Goal: Task Accomplishment & Management: Complete application form

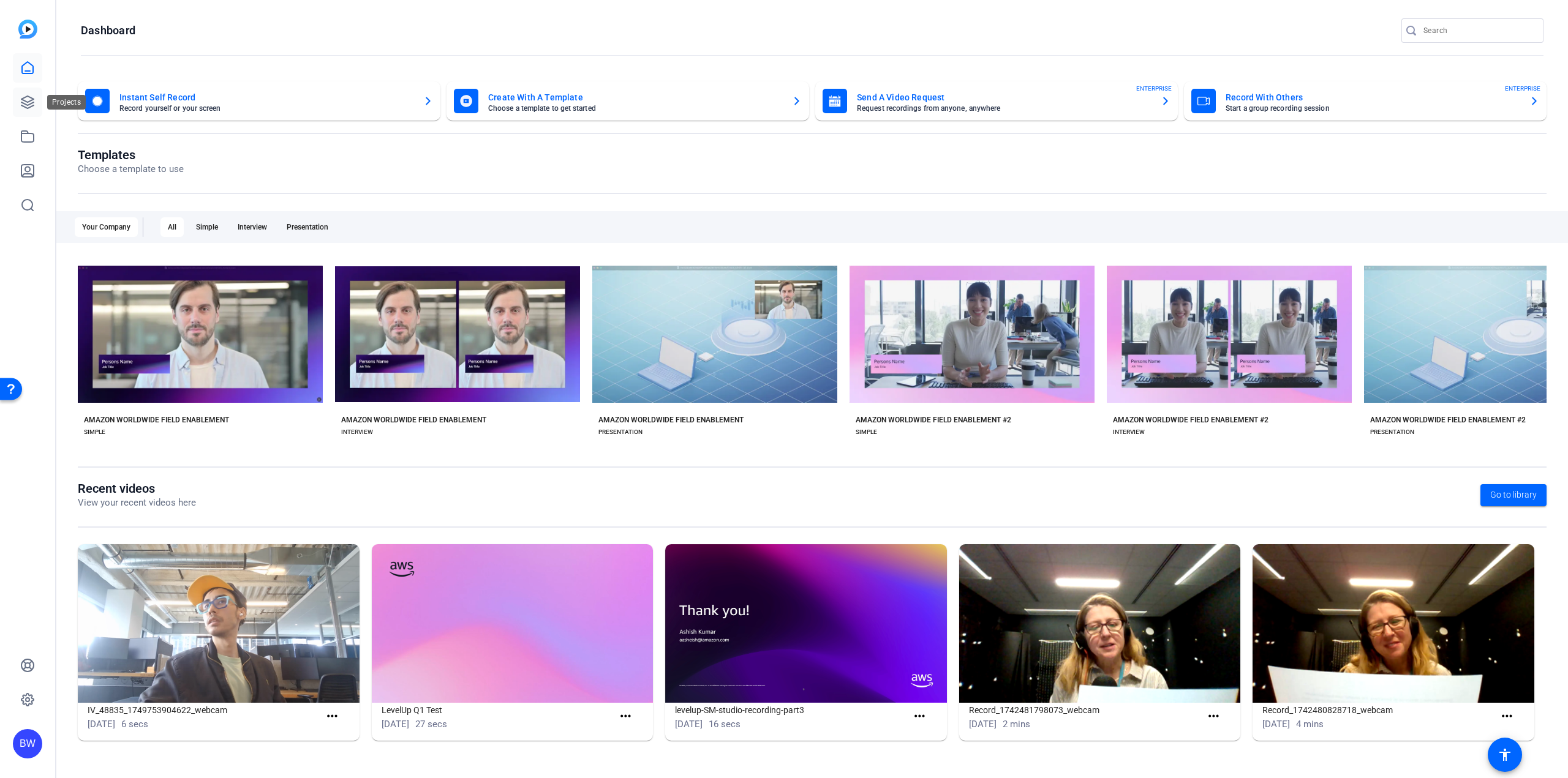
click at [26, 101] on icon at bounding box center [28, 102] width 12 height 12
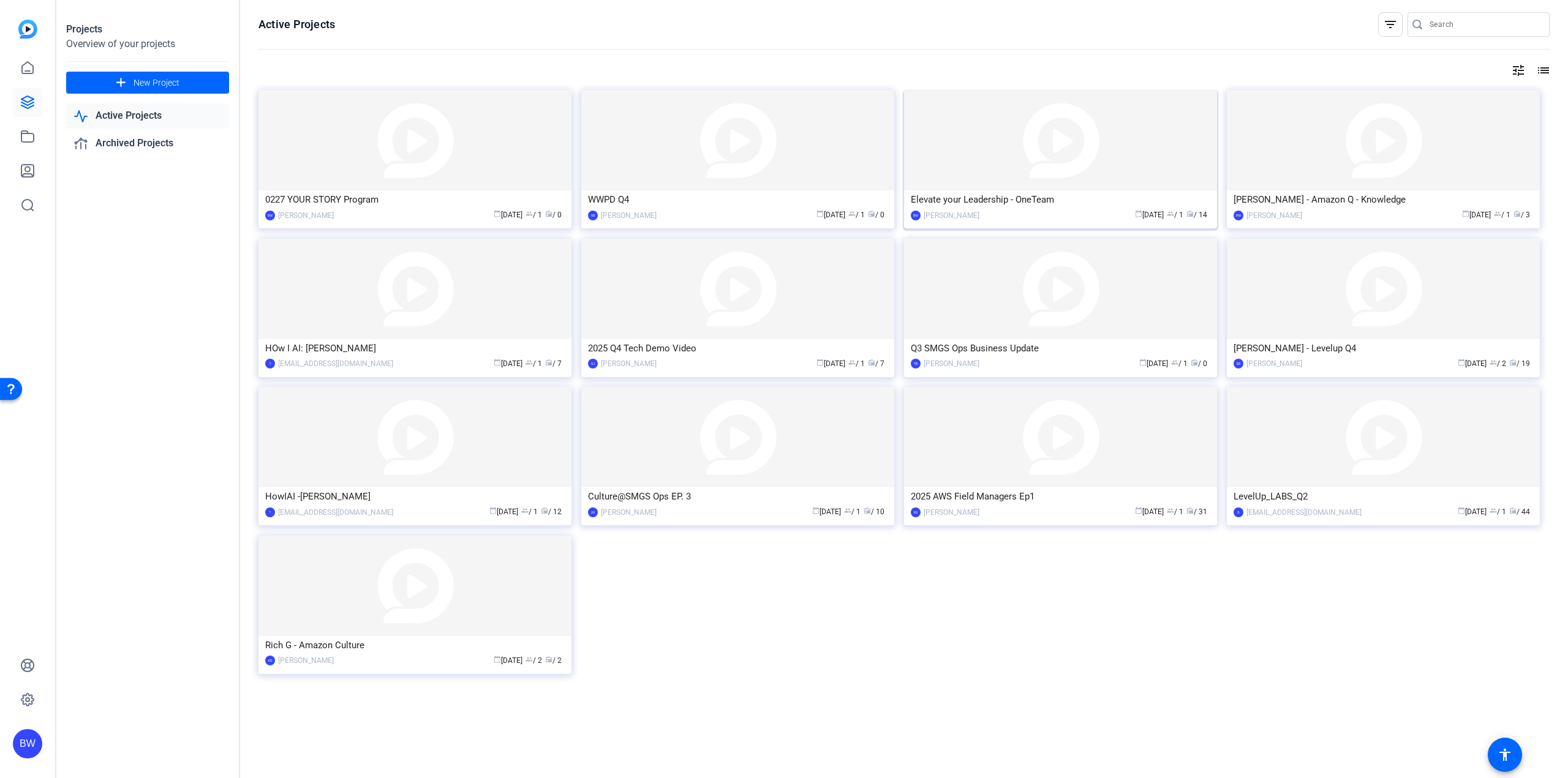
click at [941, 160] on img at bounding box center [1060, 140] width 313 height 101
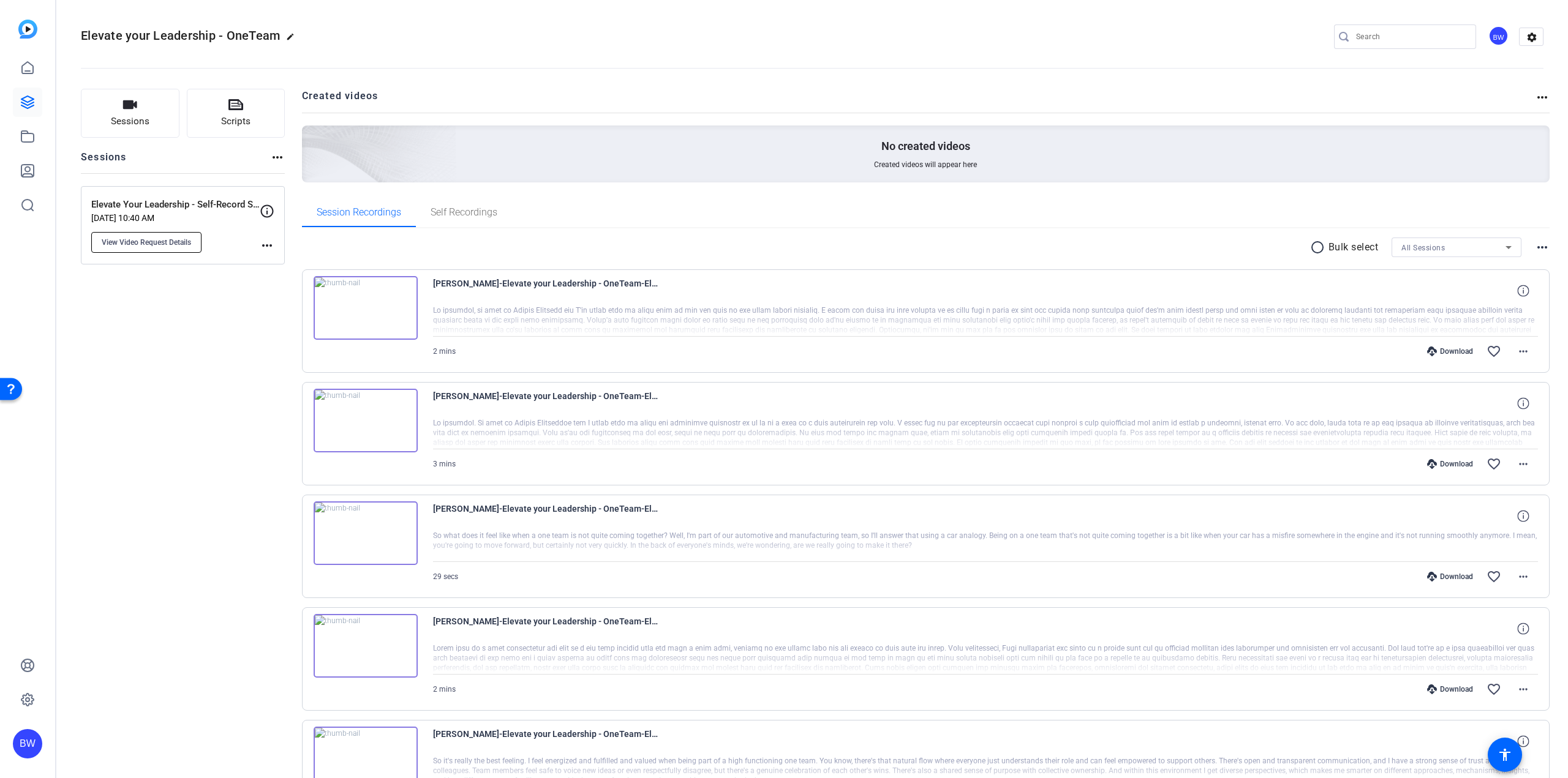
click at [153, 243] on span "View Video Request Details" at bounding box center [146, 242] width 89 height 9
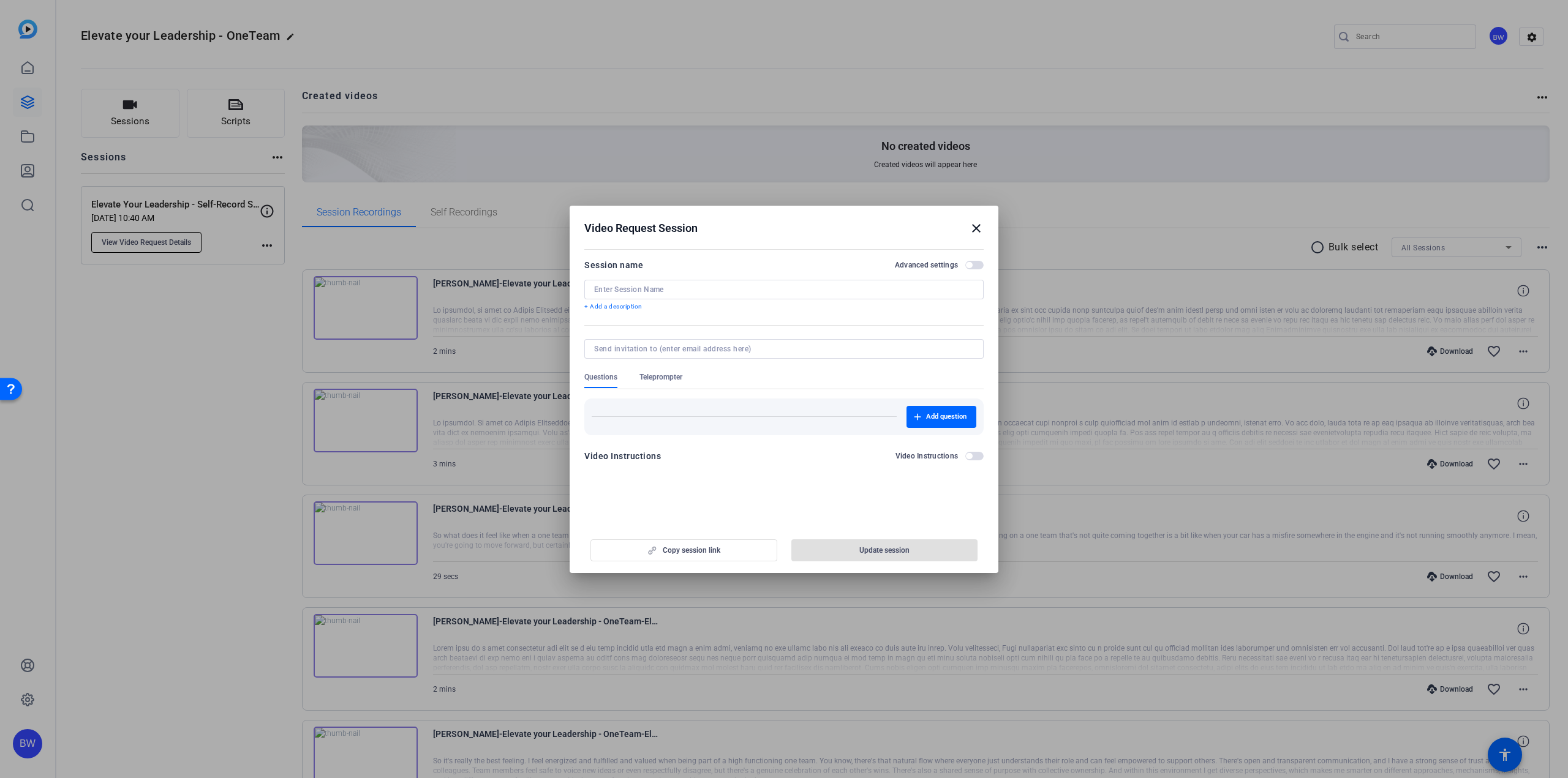
type input "Elevate Your Leadership - Self-Record Session"
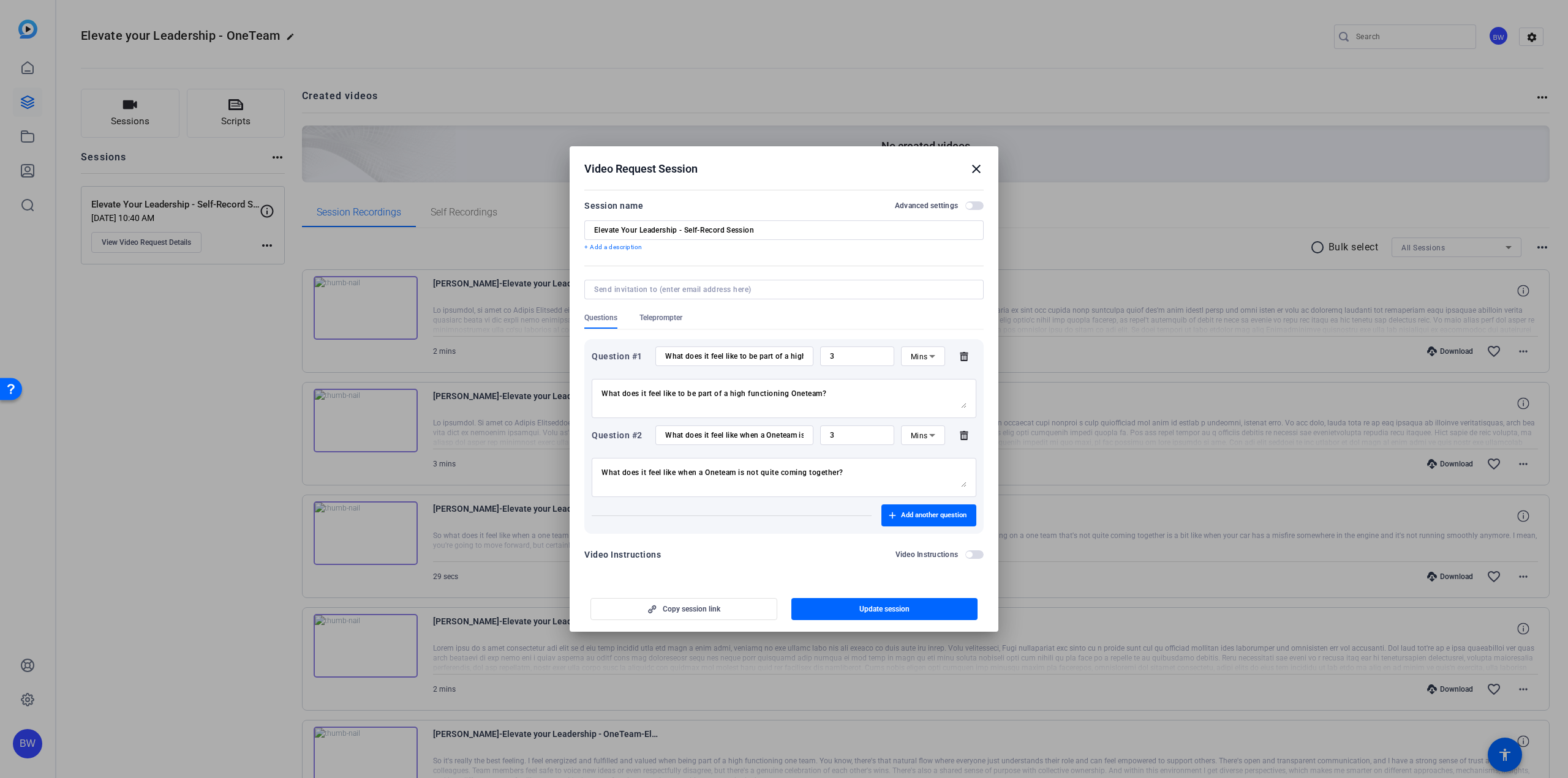
click at [742, 352] on div "What does it feel like to be part of a high functioning Oneteam?" at bounding box center [734, 356] width 139 height 20
drag, startPoint x: 744, startPoint y: 354, endPoint x: 774, endPoint y: 355, distance: 30.0
click at [774, 355] on input "What does it feel like to be part of a high functioning Oneteam?" at bounding box center [734, 356] width 139 height 9
click at [719, 433] on input "What does it feel like when a Oneteam is not quite coming together?" at bounding box center [734, 435] width 139 height 9
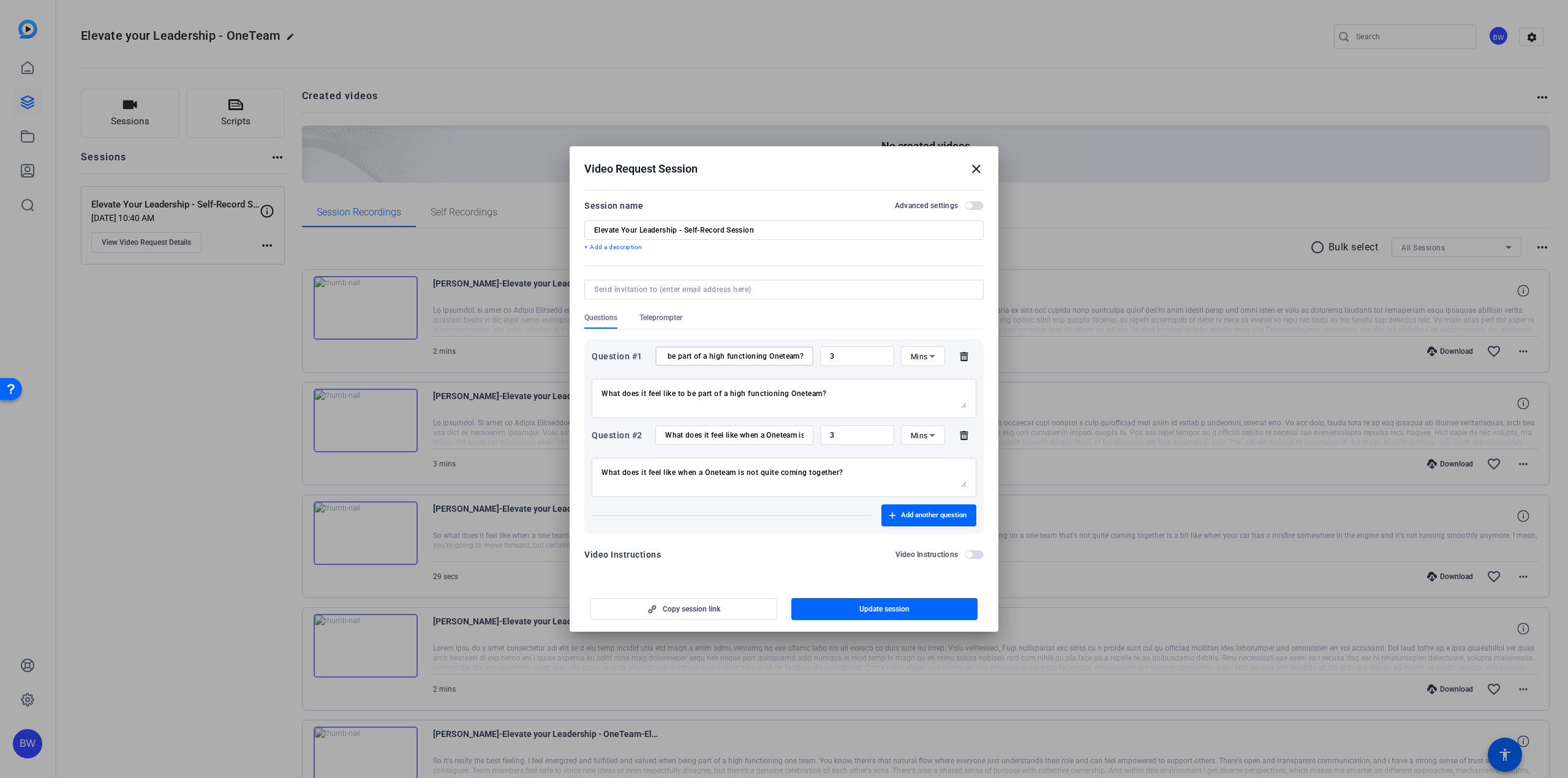
scroll to position [0, 0]
click at [718, 434] on input "What does it feel like when a Oneteam is not quite coming together?" at bounding box center [734, 435] width 139 height 9
click at [782, 436] on input "What does it feel like when a Oneteam is not quite coming together?" at bounding box center [734, 435] width 139 height 9
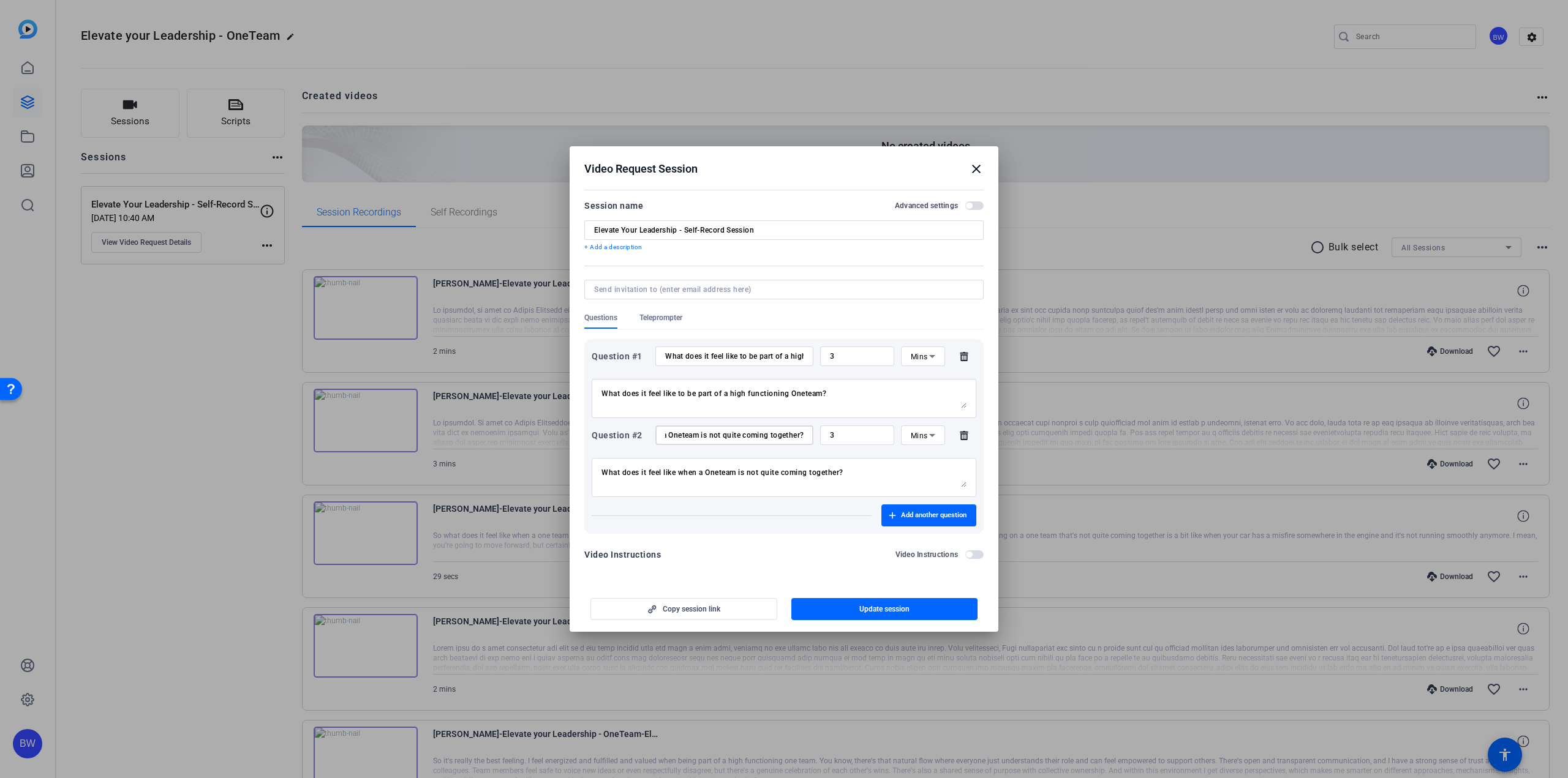
drag, startPoint x: 776, startPoint y: 433, endPoint x: 853, endPoint y: 432, distance: 77.0
click at [853, 432] on div "Question #2 What does it feel like when a Oneteam is not quite coming together?…" at bounding box center [784, 435] width 385 height 20
click at [769, 433] on input "What does it feel like when a Oneteam is not quite coming together?" at bounding box center [734, 435] width 139 height 9
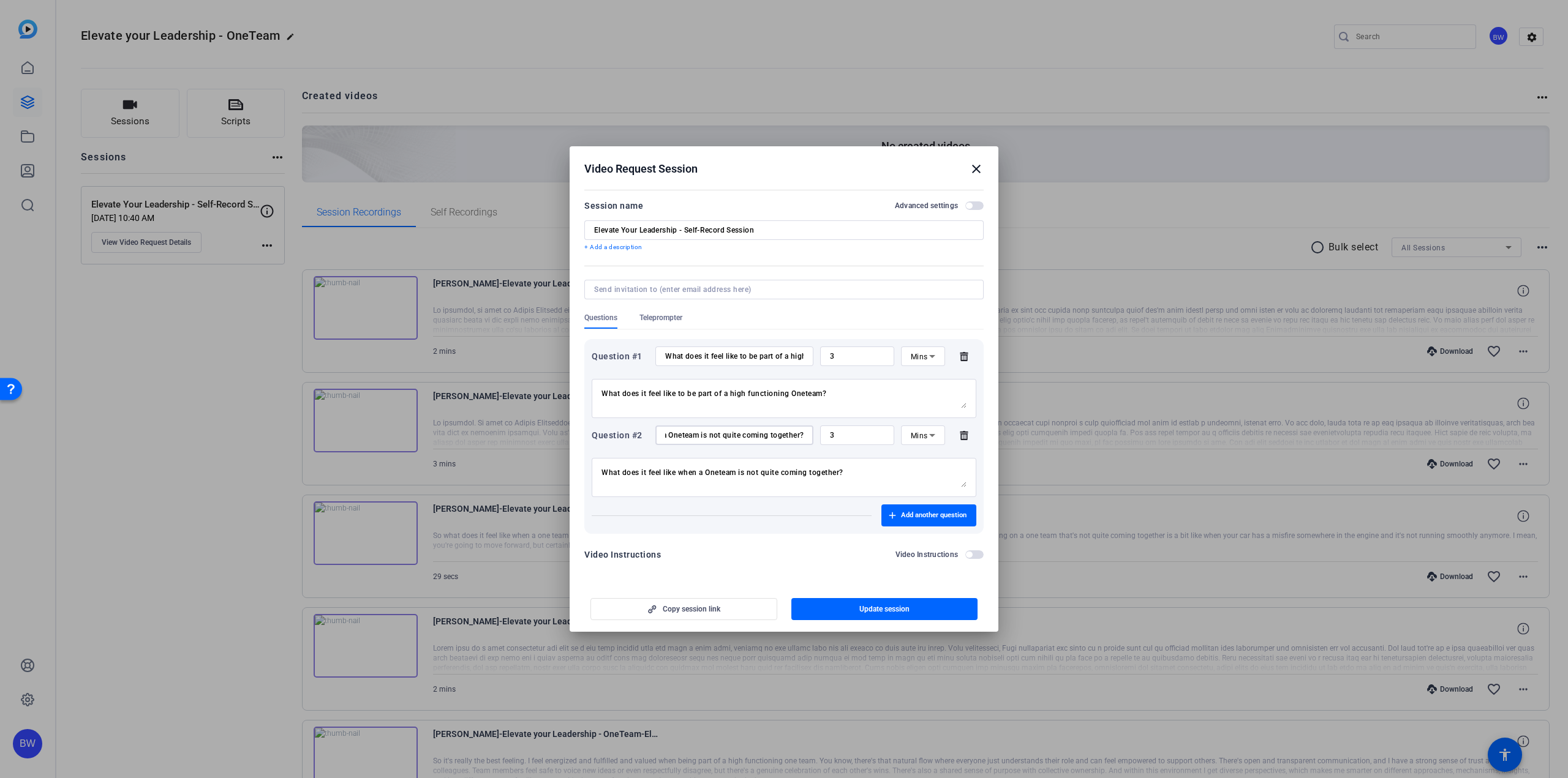
click at [769, 433] on input "What does it feel like when a Oneteam is not quite coming together?" at bounding box center [734, 435] width 139 height 9
click at [767, 434] on input "What does it feel like when a Oneteam is not quite coming together?" at bounding box center [734, 435] width 139 height 9
